Goal: Task Accomplishment & Management: Complete application form

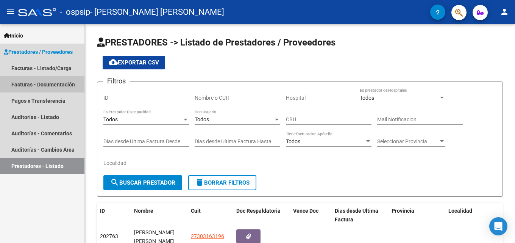
click at [47, 84] on link "Facturas - Documentación" at bounding box center [42, 84] width 84 height 16
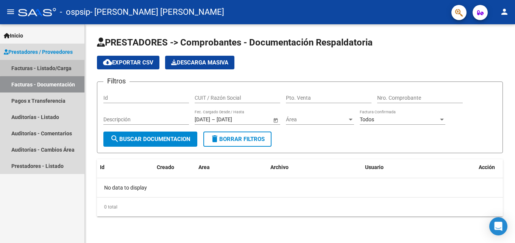
click at [64, 66] on link "Facturas - Listado/Carga" at bounding box center [42, 68] width 84 height 16
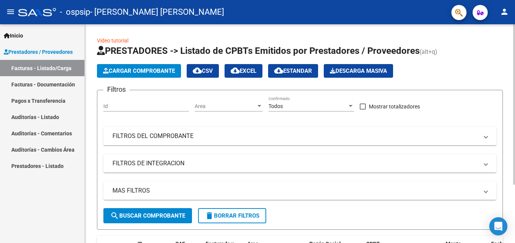
click at [124, 72] on span "Cargar Comprobante" at bounding box center [139, 70] width 72 height 7
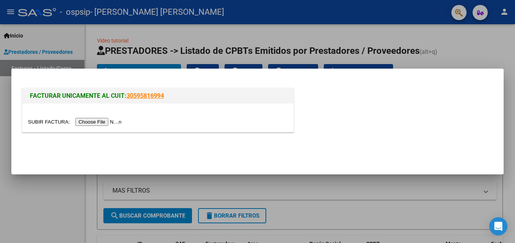
click at [106, 120] on input "file" at bounding box center [76, 122] width 96 height 8
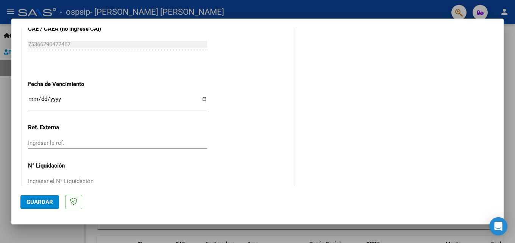
scroll to position [433, 0]
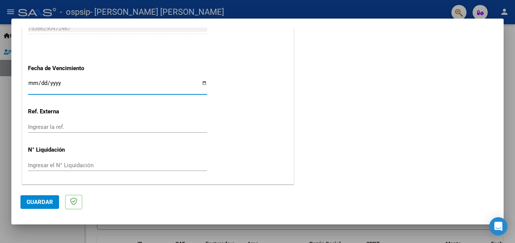
click at [30, 84] on input "Ingresar la fecha" at bounding box center [117, 86] width 179 height 12
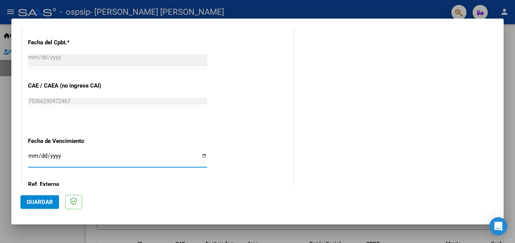
scroll to position [357, 0]
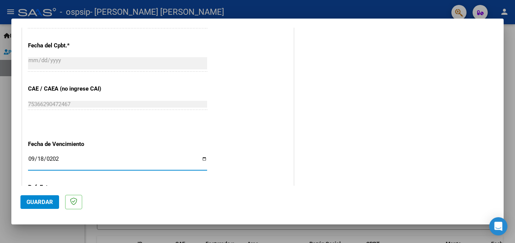
type input "[DATE]"
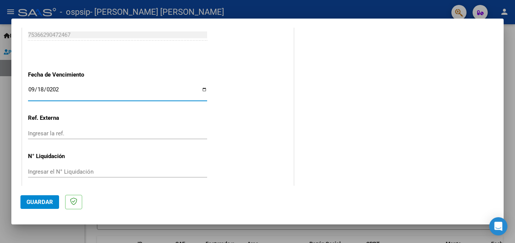
scroll to position [433, 0]
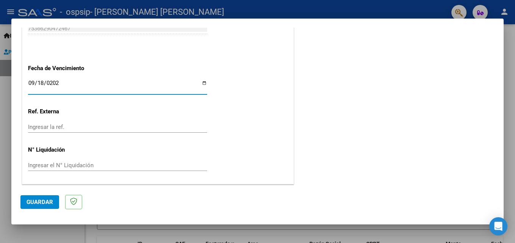
click at [50, 127] on input "Ingresar la ref." at bounding box center [117, 127] width 179 height 7
click at [32, 206] on button "Guardar" at bounding box center [39, 202] width 39 height 14
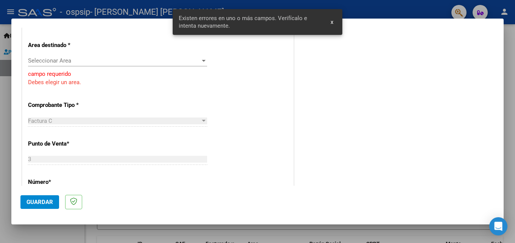
scroll to position [116, 0]
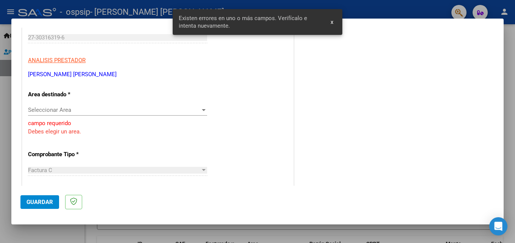
click at [74, 114] on div "Seleccionar Area Seleccionar Area" at bounding box center [117, 109] width 179 height 11
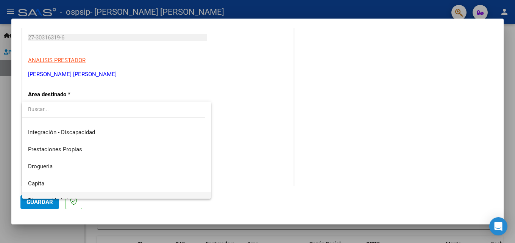
scroll to position [36, 0]
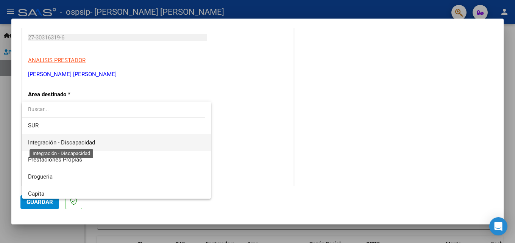
click at [89, 142] on span "Integración - Discapacidad" at bounding box center [61, 142] width 67 height 7
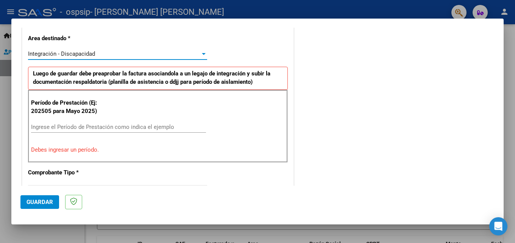
scroll to position [192, 0]
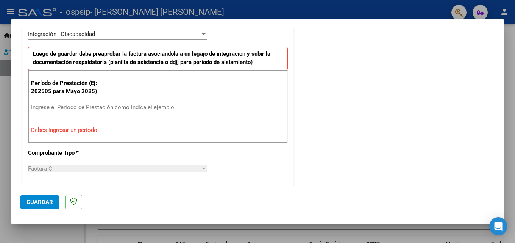
click at [46, 111] on div "Ingrese el Período de Prestación como indica el ejemplo" at bounding box center [118, 107] width 175 height 11
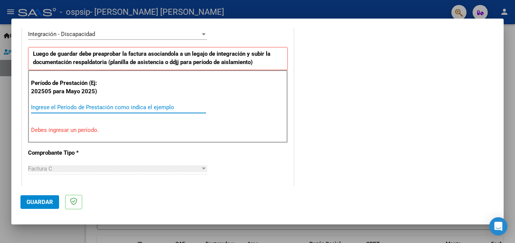
click at [45, 108] on input "Ingrese el Período de Prestación como indica el ejemplo" at bounding box center [118, 107] width 175 height 7
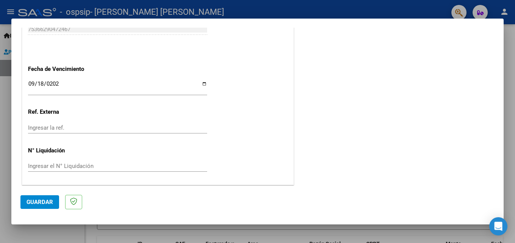
scroll to position [509, 0]
type input "202508"
click at [49, 201] on span "Guardar" at bounding box center [40, 202] width 27 height 7
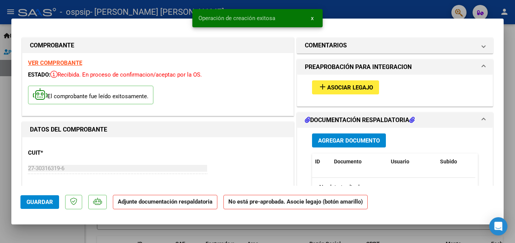
click at [327, 87] on span "Asociar Legajo" at bounding box center [350, 87] width 46 height 7
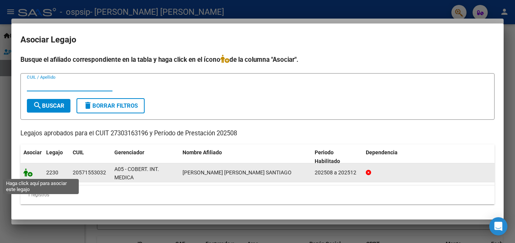
click at [29, 173] on icon at bounding box center [27, 172] width 9 height 8
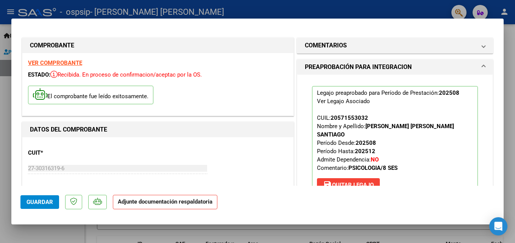
scroll to position [152, 0]
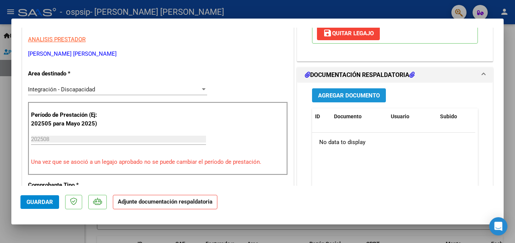
click at [339, 92] on span "Agregar Documento" at bounding box center [349, 95] width 62 height 7
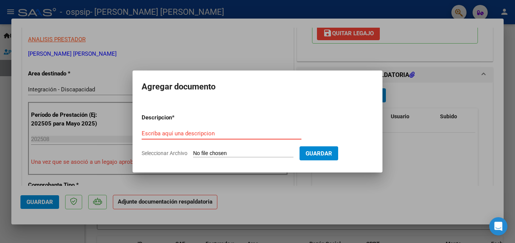
click at [178, 135] on input "Escriba aquí una descripcion" at bounding box center [222, 133] width 160 height 7
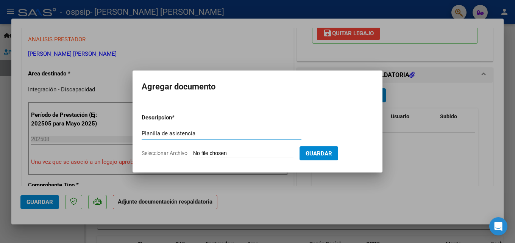
type input "Planilla de asistencia"
click at [176, 152] on span "Seleccionar Archivo" at bounding box center [165, 153] width 46 height 6
click at [193, 152] on input "Seleccionar Archivo" at bounding box center [243, 153] width 100 height 7
type input "C:\fakepath\PLANILLA DE ASISTENCIA- [GEOGRAPHIC_DATA][PERSON_NAME]- [DATE].pdf"
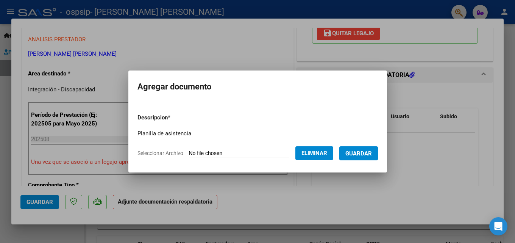
click at [358, 147] on button "Guardar" at bounding box center [359, 153] width 39 height 14
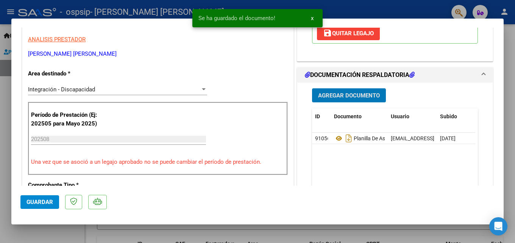
click at [350, 92] on span "Agregar Documento" at bounding box center [349, 95] width 62 height 7
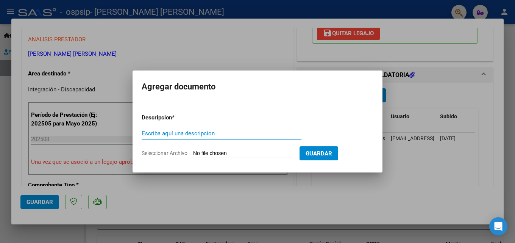
click at [228, 132] on input "Escriba aquí una descripcion" at bounding box center [222, 133] width 160 height 7
type input "Autorizaciòn"
click at [182, 151] on span "Seleccionar Archivo" at bounding box center [165, 153] width 46 height 6
click at [193, 151] on input "Seleccionar Archivo" at bounding box center [243, 153] width 100 height 7
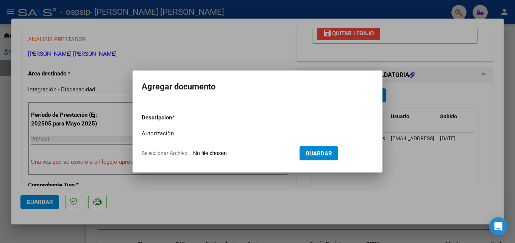
type input "C:\fakepath\[PERSON_NAME] SANTIAGO PSICOLOGIA AUTORIZACION 2025 SEGUN RESOLUCIO…"
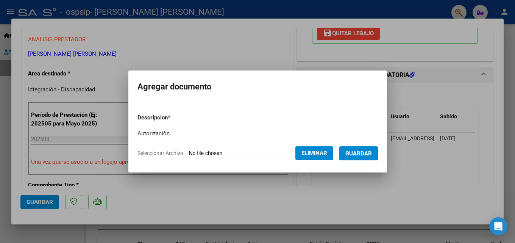
click at [360, 152] on span "Guardar" at bounding box center [359, 153] width 27 height 7
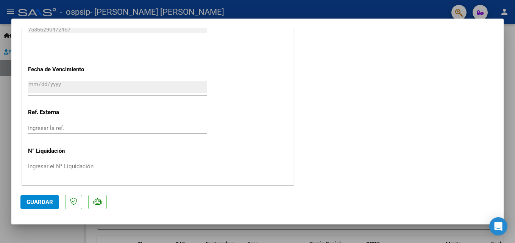
scroll to position [520, 0]
click at [28, 207] on button "Guardar" at bounding box center [39, 202] width 39 height 14
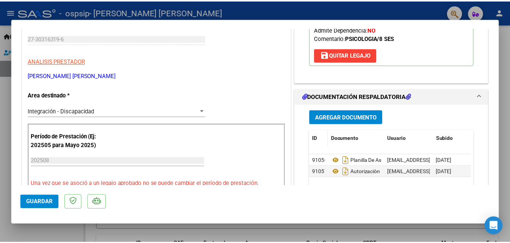
scroll to position [0, 0]
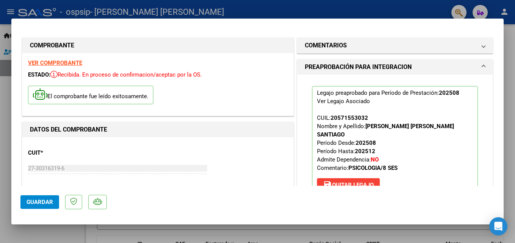
click at [40, 208] on button "Guardar" at bounding box center [39, 202] width 39 height 14
click at [63, 76] on span "Recibida. En proceso de confirmacion/aceptac por la OS." at bounding box center [126, 74] width 152 height 7
click at [61, 76] on span "Recibida. En proceso de confirmacion/aceptac por la OS." at bounding box center [126, 74] width 152 height 7
click at [57, 75] on icon at bounding box center [53, 74] width 7 height 8
click at [505, 16] on div at bounding box center [257, 121] width 515 height 243
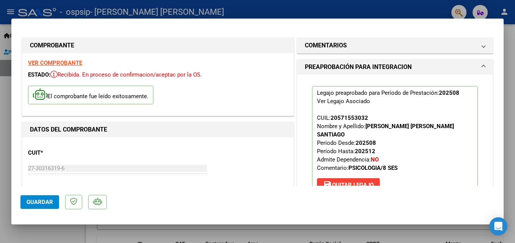
type input "$ 0,00"
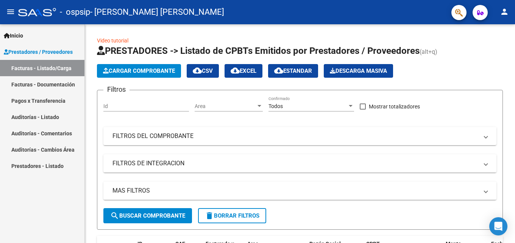
click at [505, 16] on mat-icon "person" at bounding box center [504, 11] width 9 height 9
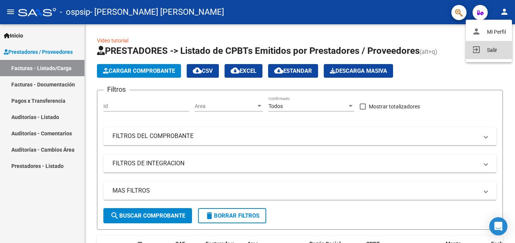
click at [487, 49] on button "exit_to_app Salir" at bounding box center [489, 50] width 46 height 18
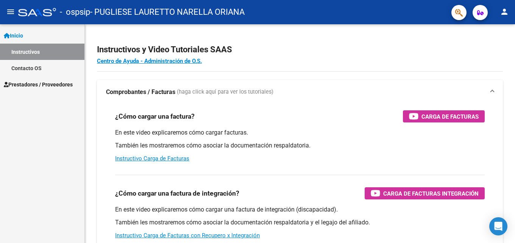
click at [30, 85] on span "Prestadores / Proveedores" at bounding box center [38, 84] width 69 height 8
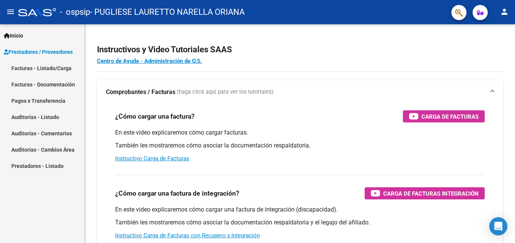
click at [42, 71] on link "Facturas - Listado/Carga" at bounding box center [42, 68] width 84 height 16
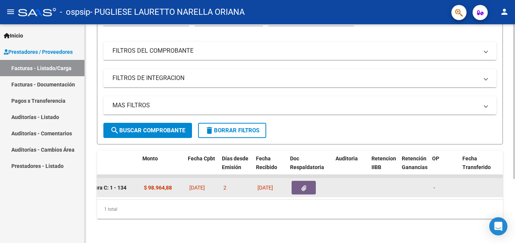
scroll to position [0, 304]
click at [301, 185] on icon "button" at bounding box center [302, 188] width 5 height 6
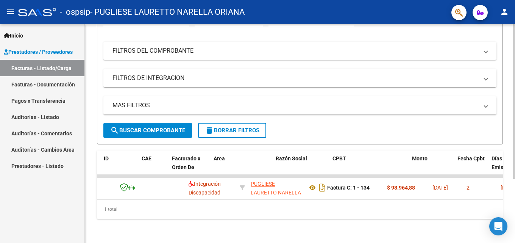
scroll to position [0, 0]
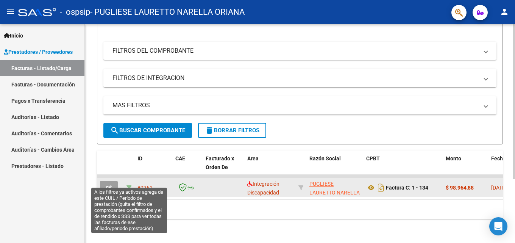
click at [130, 185] on icon at bounding box center [129, 187] width 5 height 5
type input "202508"
type input "20571553032"
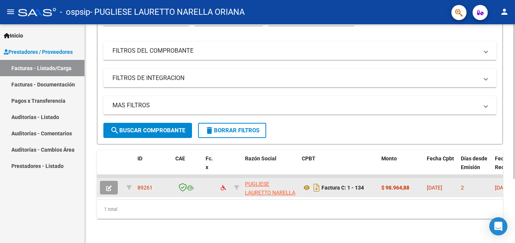
click at [146, 185] on span "89261" at bounding box center [145, 188] width 15 height 6
click at [188, 185] on span at bounding box center [190, 188] width 7 height 6
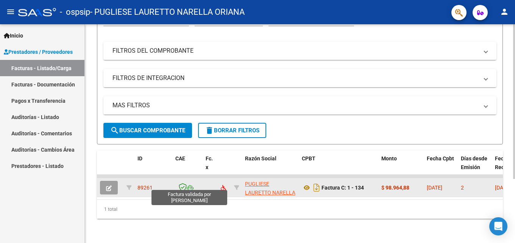
click at [186, 183] on icon at bounding box center [183, 187] width 8 height 8
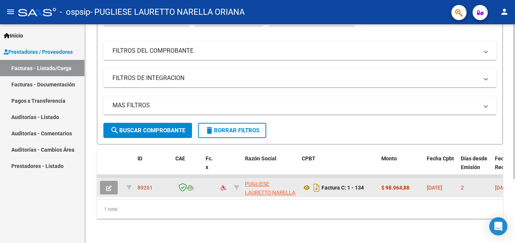
drag, startPoint x: 222, startPoint y: 181, endPoint x: 230, endPoint y: 180, distance: 8.0
click at [223, 185] on icon at bounding box center [223, 187] width 5 height 5
click at [235, 185] on icon at bounding box center [236, 187] width 5 height 5
type input "27374039577"
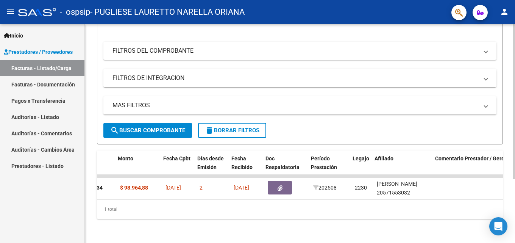
scroll to position [0, 266]
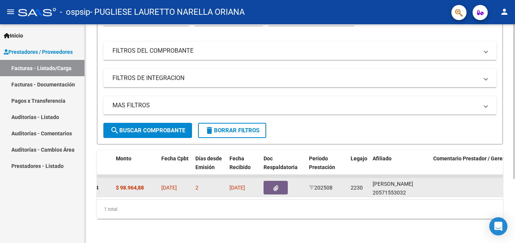
click at [277, 185] on icon "button" at bounding box center [276, 188] width 5 height 6
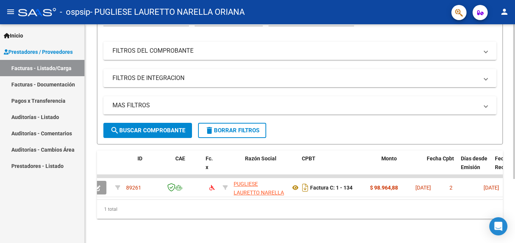
scroll to position [0, 0]
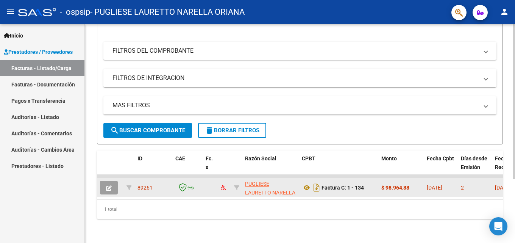
click at [144, 185] on span "89261" at bounding box center [145, 188] width 15 height 6
click at [110, 186] on button "button" at bounding box center [109, 188] width 18 height 14
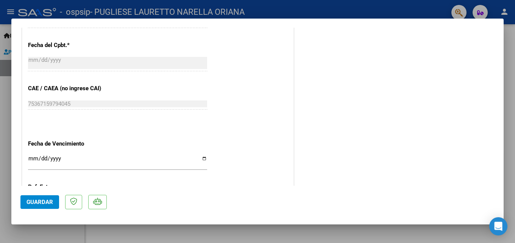
scroll to position [492, 0]
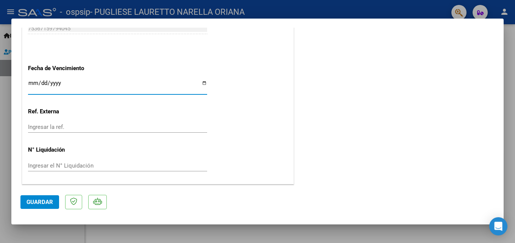
click at [36, 81] on input "Ingresar la fecha" at bounding box center [117, 86] width 179 height 12
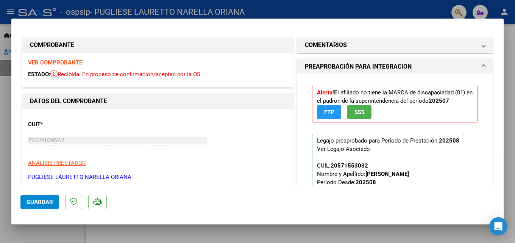
scroll to position [0, 0]
click at [355, 112] on span "SSS" at bounding box center [360, 112] width 10 height 7
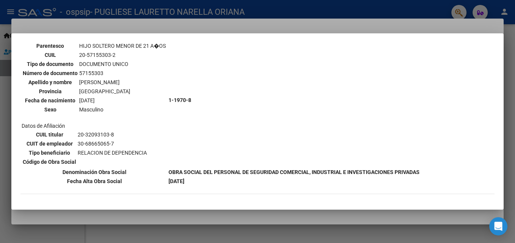
scroll to position [459, 0]
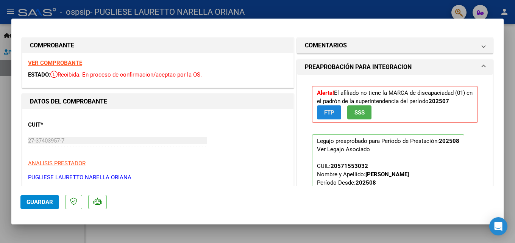
click at [327, 108] on button "FTP" at bounding box center [329, 112] width 24 height 14
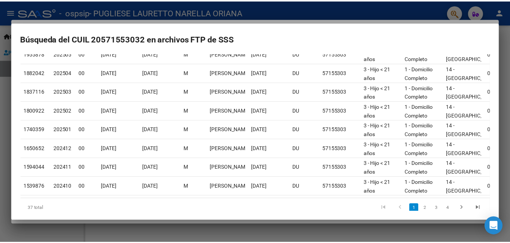
scroll to position [134, 0]
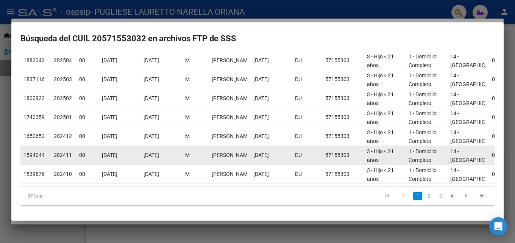
click at [269, 152] on span "16/08/2018" at bounding box center [261, 155] width 16 height 6
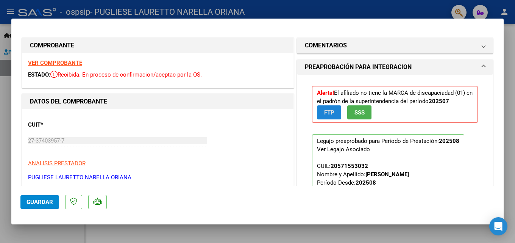
type input "$ 0,00"
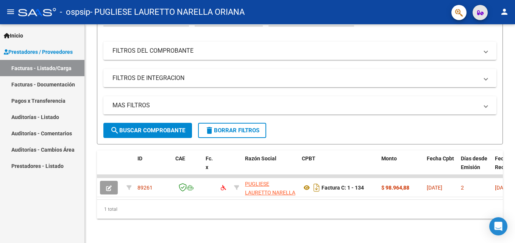
click at [478, 12] on icon "button" at bounding box center [480, 13] width 6 height 6
click at [506, 12] on mat-icon "person" at bounding box center [504, 11] width 9 height 9
click at [497, 47] on button "exit_to_app Salir" at bounding box center [489, 50] width 46 height 18
